Goal: Information Seeking & Learning: Learn about a topic

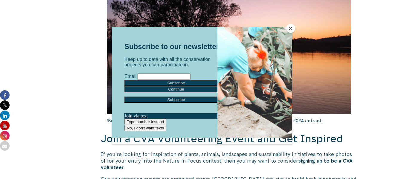
scroll to position [1087, 0]
click at [292, 31] on button "Close" at bounding box center [291, 28] width 9 height 9
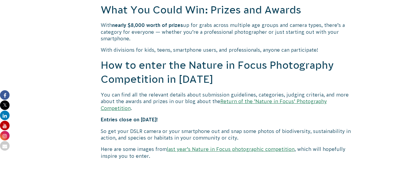
scroll to position [477, 0]
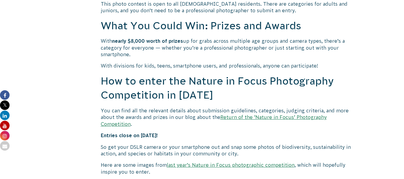
click at [253, 119] on link "Return of the ‘Nature in Focus’ Photography Competition" at bounding box center [214, 121] width 226 height 12
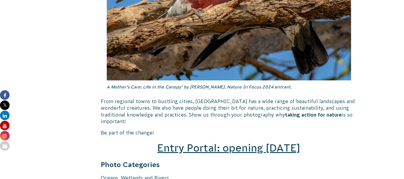
scroll to position [785, 0]
click at [226, 143] on span "Entry Portal: opening [DATE]" at bounding box center [228, 148] width 143 height 11
